Goal: Information Seeking & Learning: Learn about a topic

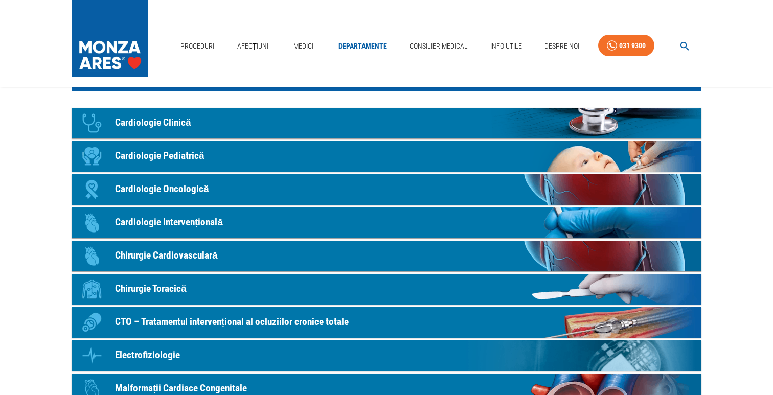
scroll to position [67, 0]
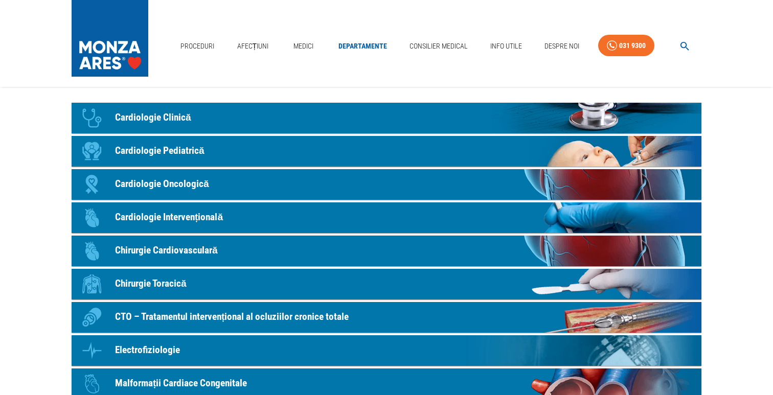
click at [183, 119] on p "Cardiologie Clinică" at bounding box center [153, 117] width 76 height 15
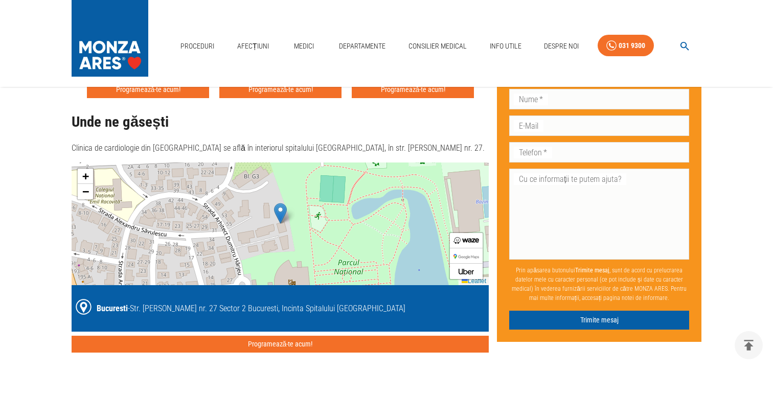
scroll to position [973, 0]
